Goal: Task Accomplishment & Management: Manage account settings

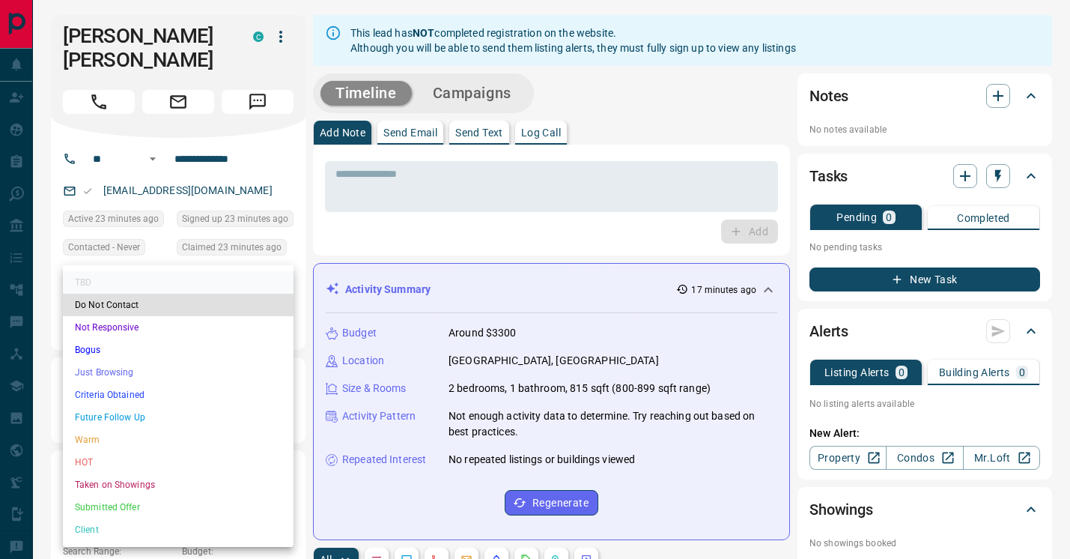
click at [132, 458] on li "HOT" at bounding box center [178, 462] width 231 height 22
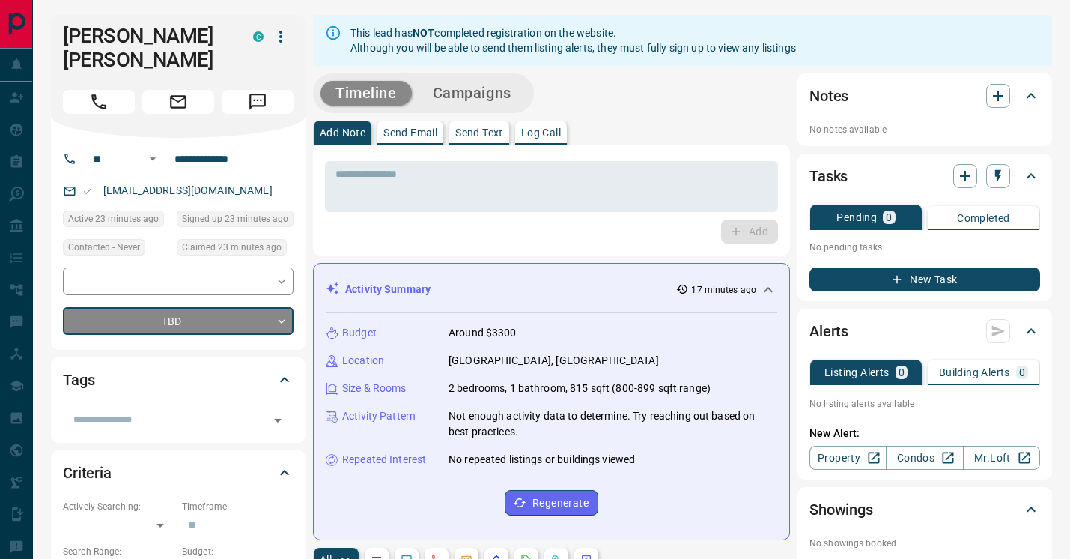
type input "*"
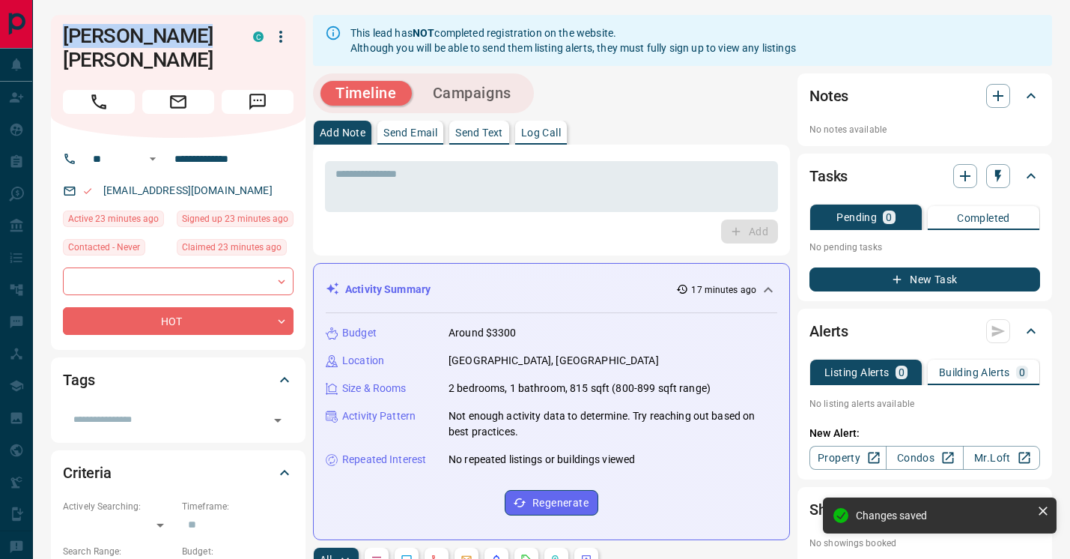
drag, startPoint x: 199, startPoint y: 37, endPoint x: 61, endPoint y: 34, distance: 138.5
click at [61, 34] on div "[PERSON_NAME] [PERSON_NAME] C" at bounding box center [178, 76] width 255 height 123
copy h1 "[PERSON_NAME] [PERSON_NAME]"
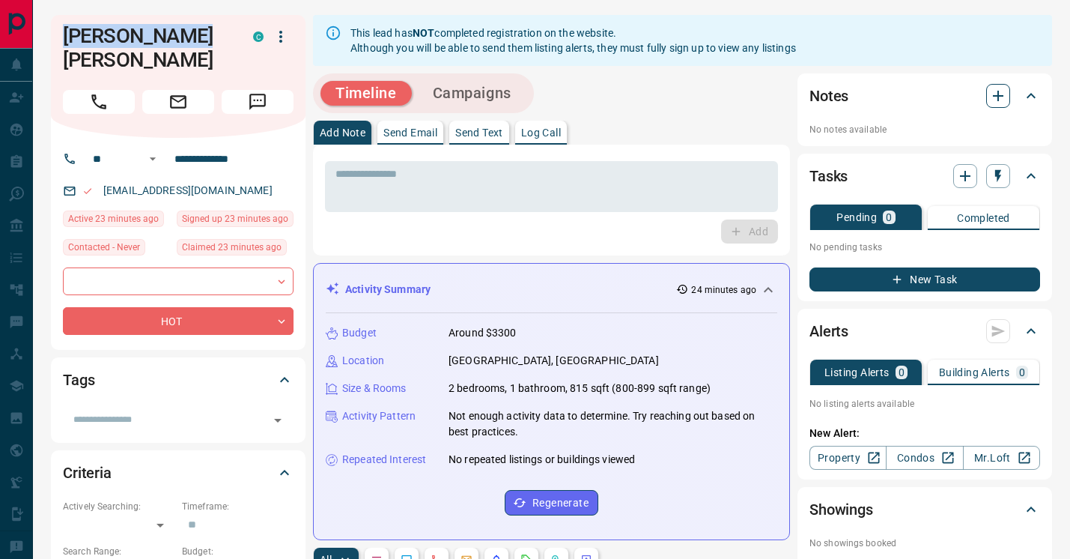
click at [1000, 98] on icon "button" at bounding box center [998, 96] width 18 height 18
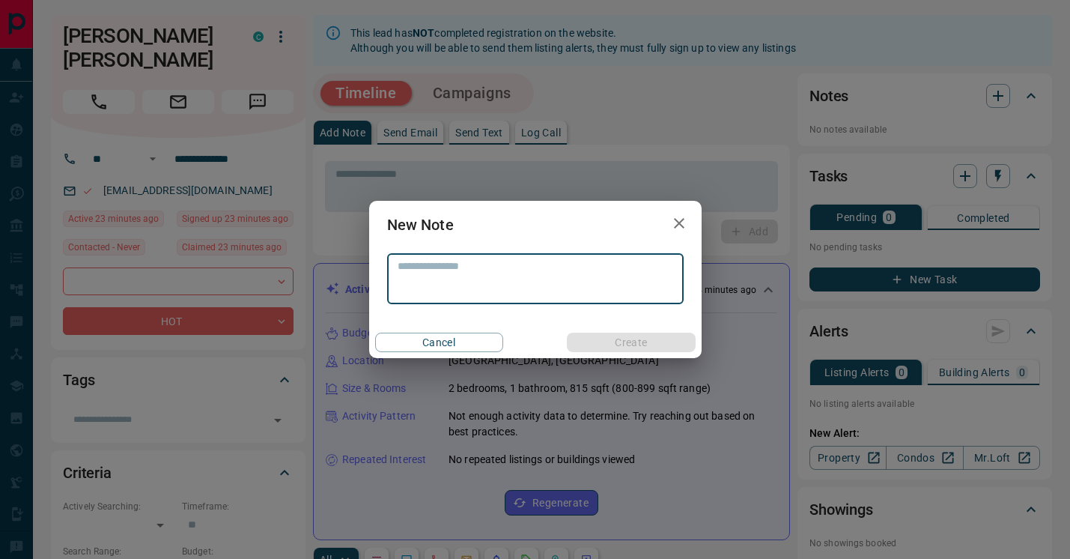
click at [481, 270] on textarea at bounding box center [536, 279] width 276 height 38
type textarea "**********"
click at [619, 337] on button "Create" at bounding box center [631, 341] width 128 height 19
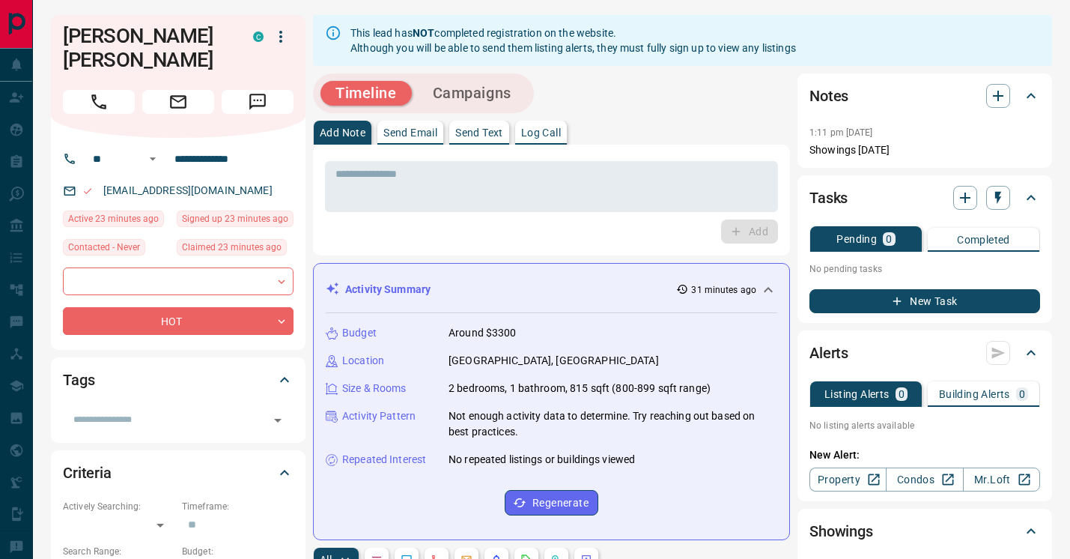
click at [482, 138] on p "Send Text" at bounding box center [479, 132] width 48 height 10
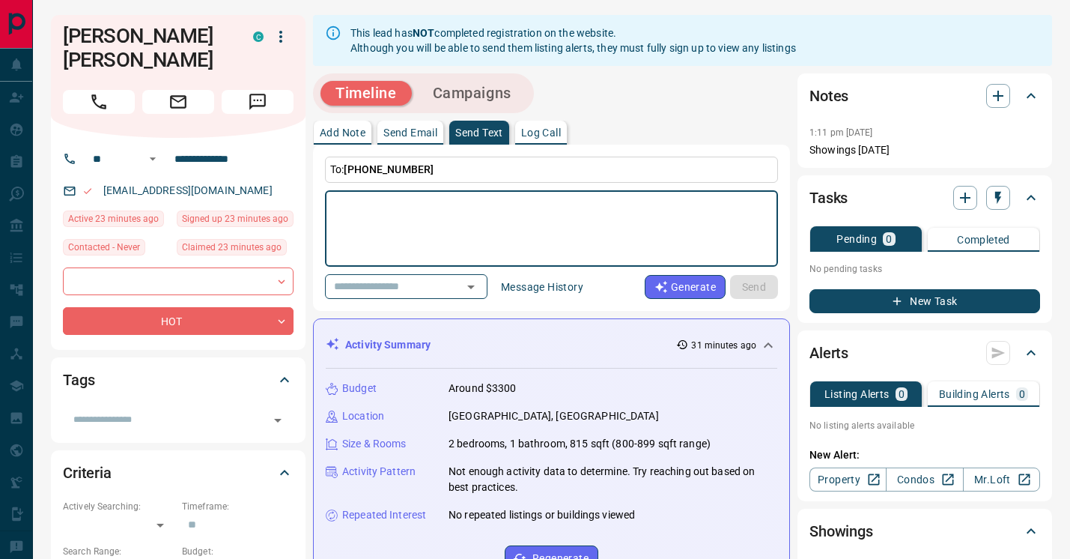
click at [472, 233] on textarea at bounding box center [551, 229] width 432 height 64
type textarea "*"
type textarea "**********"
drag, startPoint x: 576, startPoint y: 200, endPoint x: 285, endPoint y: 201, distance: 290.5
